Goal: Transaction & Acquisition: Purchase product/service

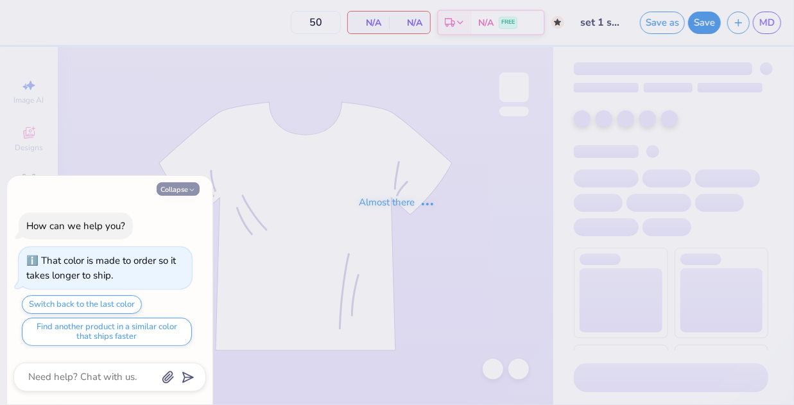
click at [193, 190] on icon "button" at bounding box center [192, 190] width 8 height 8
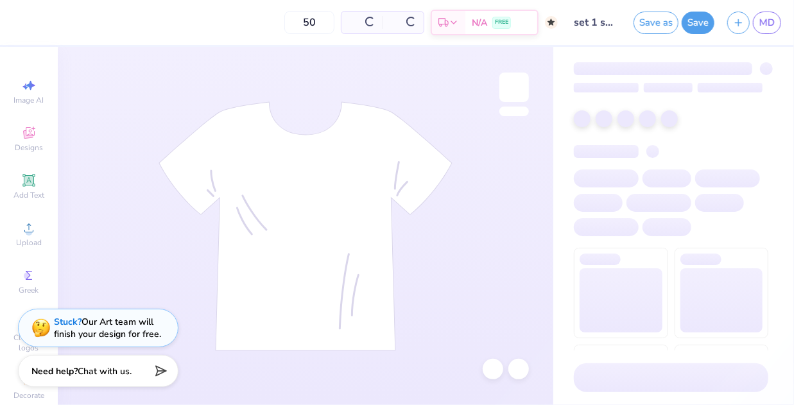
click at [190, 192] on icon "button" at bounding box center [192, 190] width 8 height 8
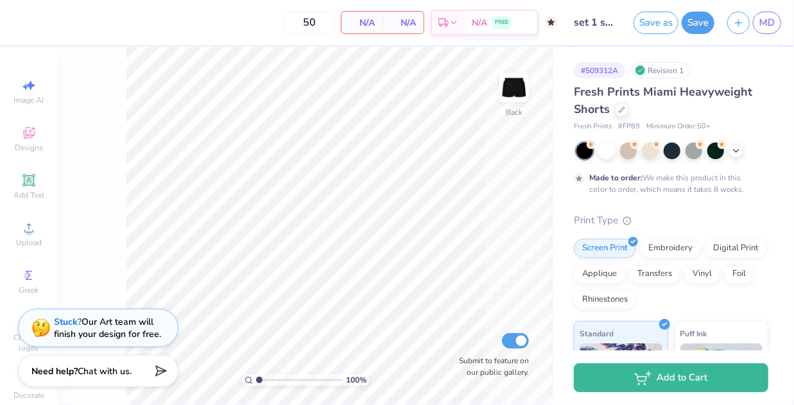
type textarea "x"
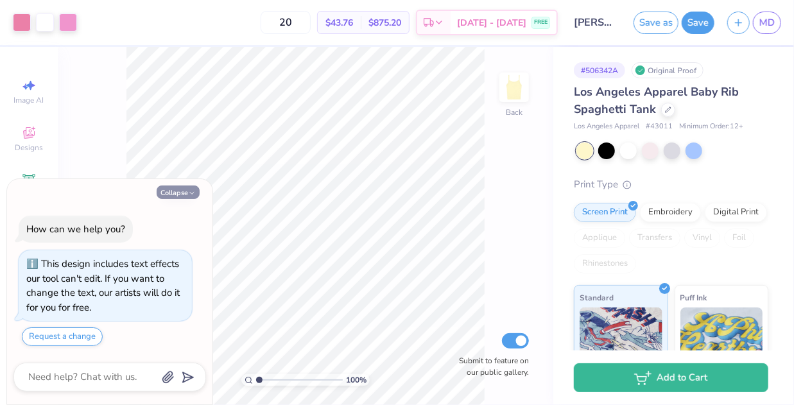
click at [178, 194] on button "Collapse" at bounding box center [178, 192] width 43 height 13
type textarea "x"
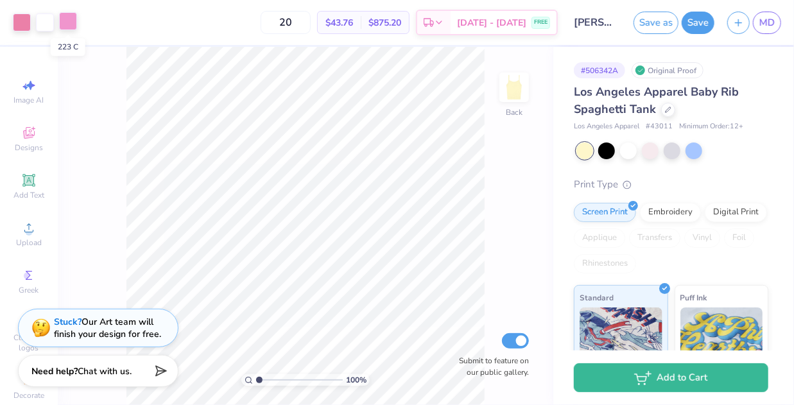
click at [69, 22] on div at bounding box center [68, 21] width 18 height 18
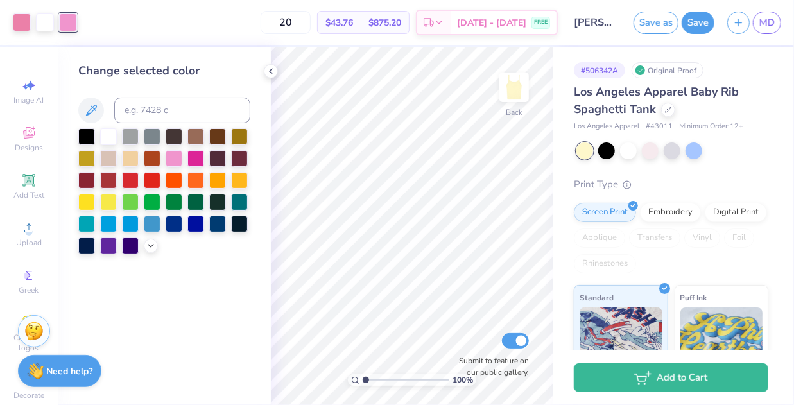
click at [269, 67] on icon at bounding box center [271, 71] width 10 height 10
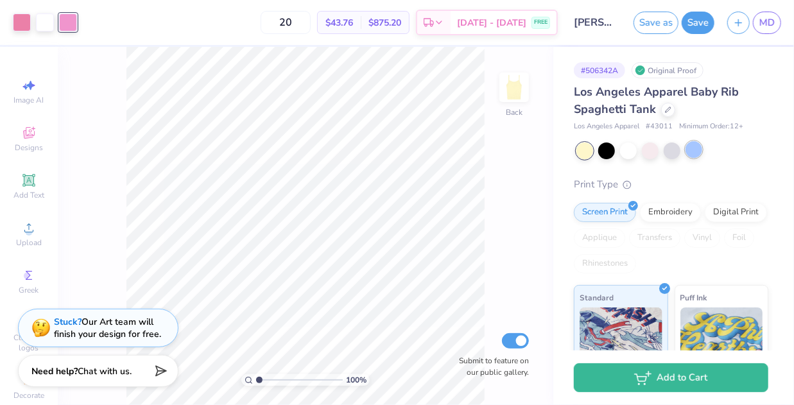
click at [696, 147] on div at bounding box center [694, 149] width 17 height 17
click at [646, 152] on div at bounding box center [650, 149] width 17 height 17
click at [666, 110] on icon at bounding box center [668, 108] width 6 height 6
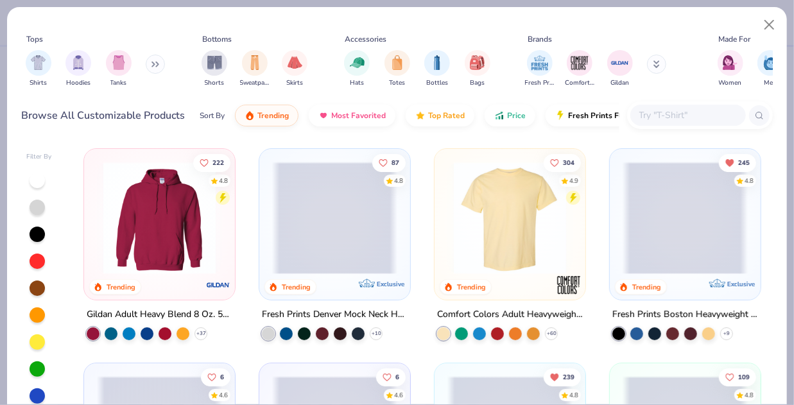
scroll to position [270, 0]
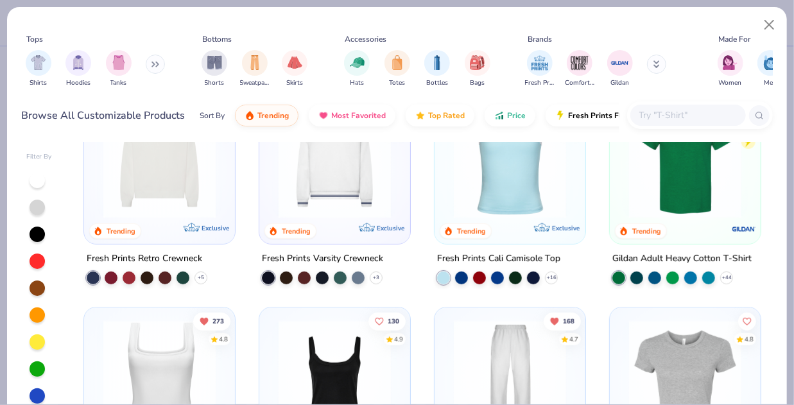
click at [643, 114] on input "text" at bounding box center [687, 115] width 99 height 15
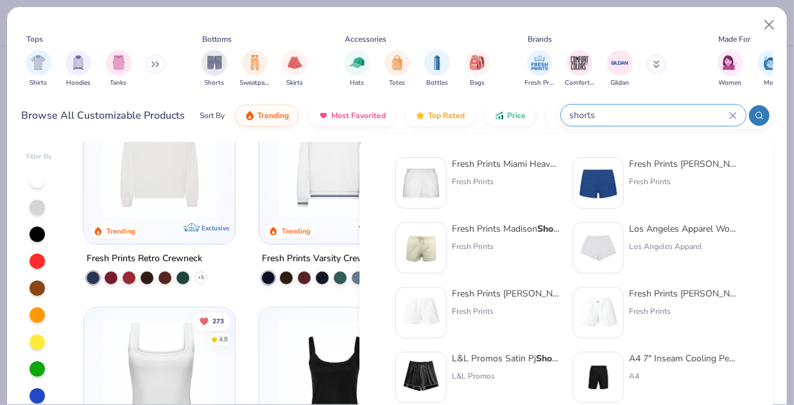
type input "shorts"
click at [437, 184] on img at bounding box center [421, 183] width 40 height 40
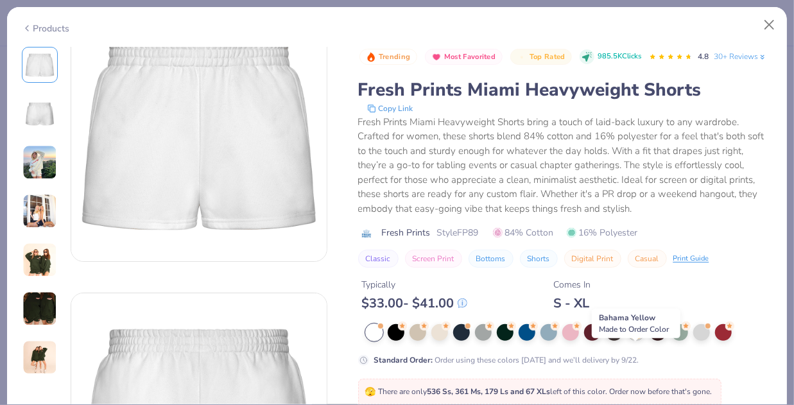
scroll to position [46, 0]
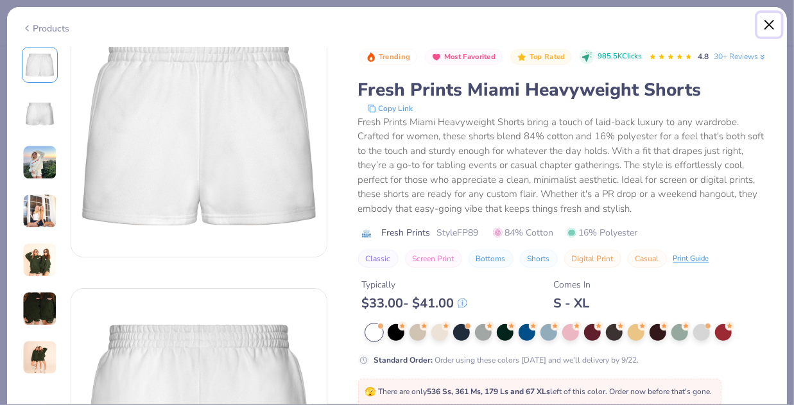
click at [769, 25] on button "Close" at bounding box center [769, 25] width 24 height 24
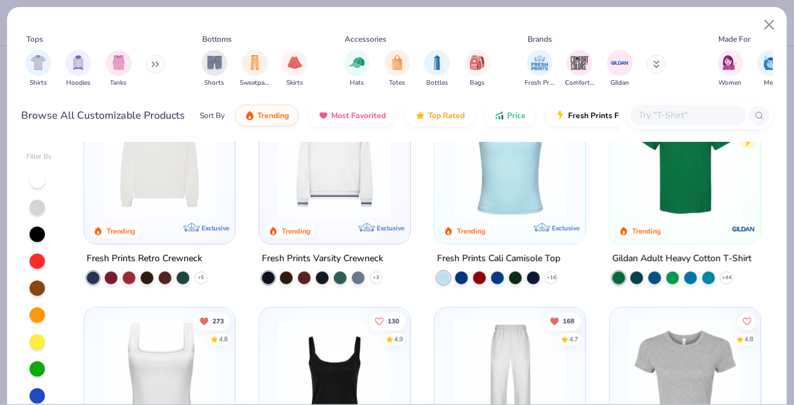
click at [647, 116] on input "text" at bounding box center [687, 115] width 99 height 15
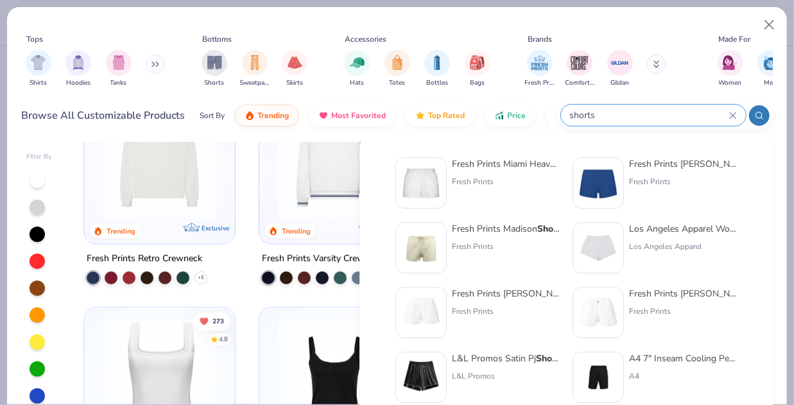
type input "shorts"
click at [656, 160] on div "Fresh Prints [PERSON_NAME]-over Lounge Shorts" at bounding box center [683, 163] width 108 height 13
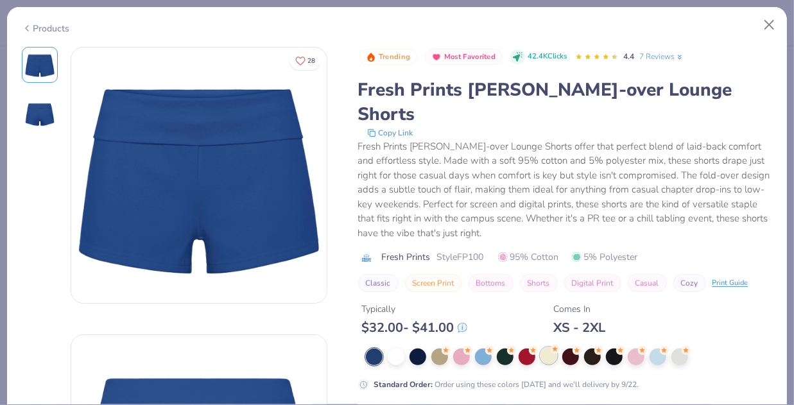
click at [551, 345] on icon at bounding box center [555, 349] width 9 height 9
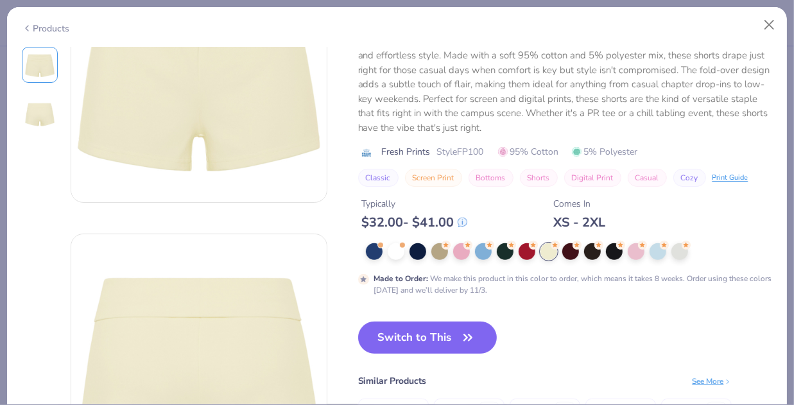
scroll to position [106, 0]
click at [439, 323] on button "Switch to This" at bounding box center [427, 337] width 139 height 32
type input "50"
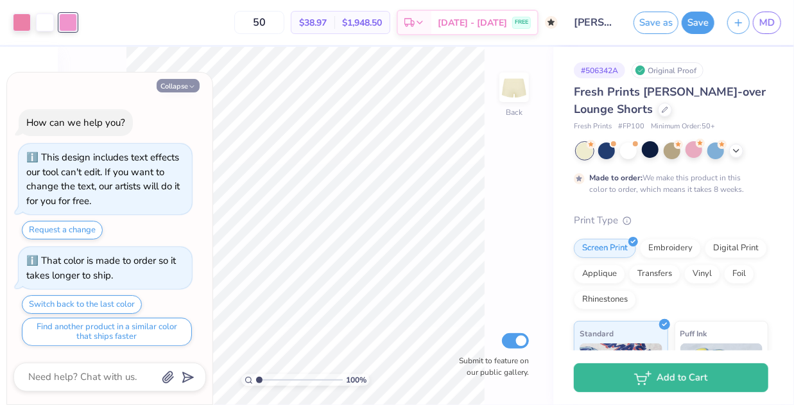
click at [173, 84] on button "Collapse" at bounding box center [178, 85] width 43 height 13
type textarea "x"
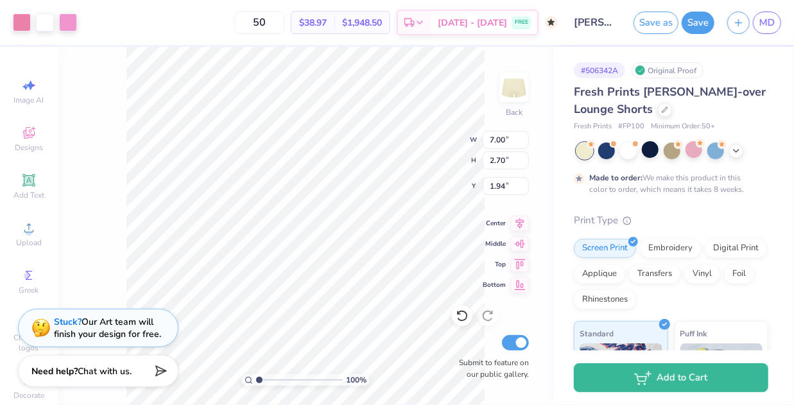
type input "1.94"
type input "4.98"
type input "1.92"
type input "4.79"
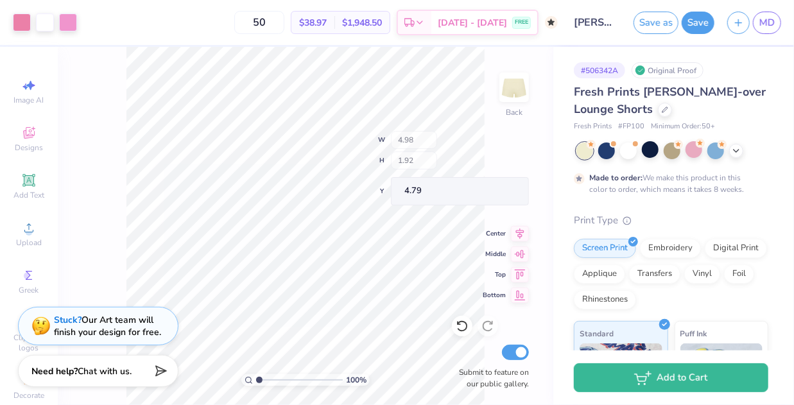
type input "4.96"
type input "2.03"
type input "4.71"
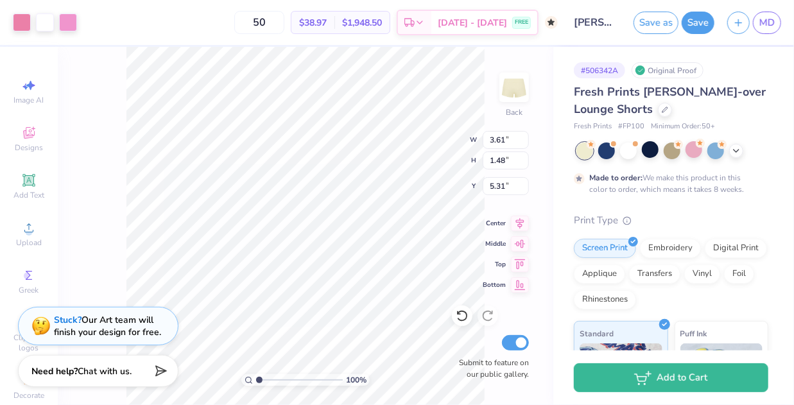
type input "3.61"
type input "1.48"
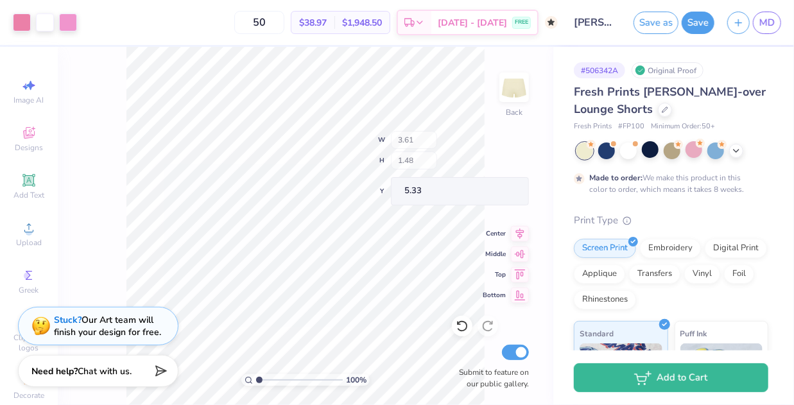
type input "5.24"
